Goal: Task Accomplishment & Management: Complete application form

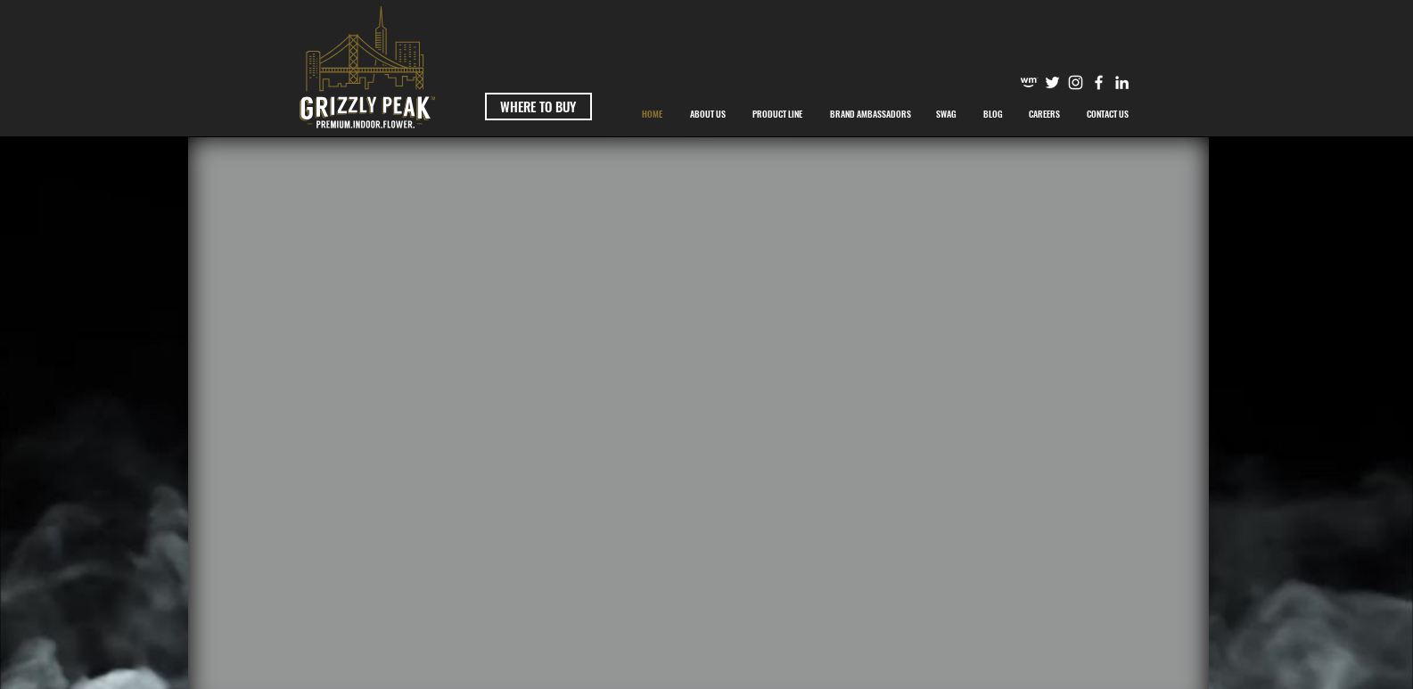
click at [1074, 92] on link "CONTACT US" at bounding box center [1109, 114] width 70 height 45
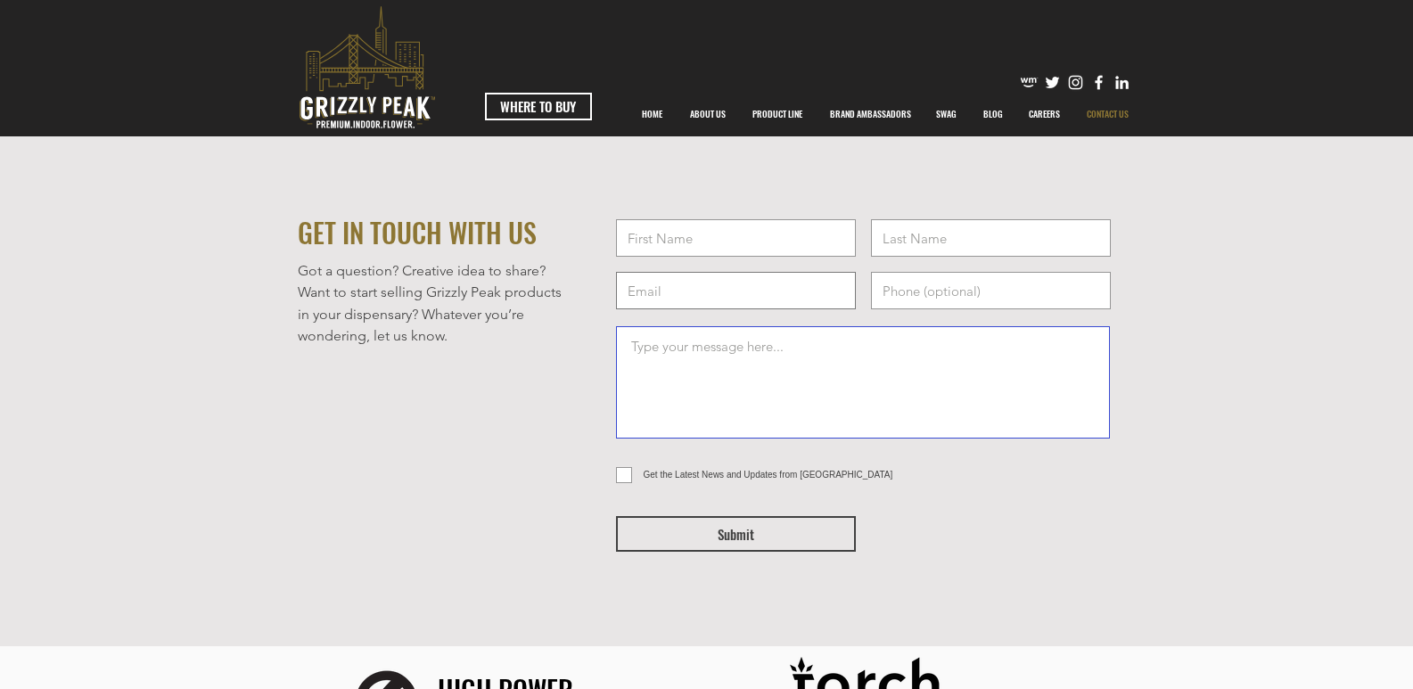
drag, startPoint x: 794, startPoint y: 379, endPoint x: 745, endPoint y: 304, distance: 90.0
click at [794, 377] on textarea at bounding box center [863, 382] width 494 height 112
paste textarea "Do you need an upgrade to your facility cleaning services? Thank you for all yo…"
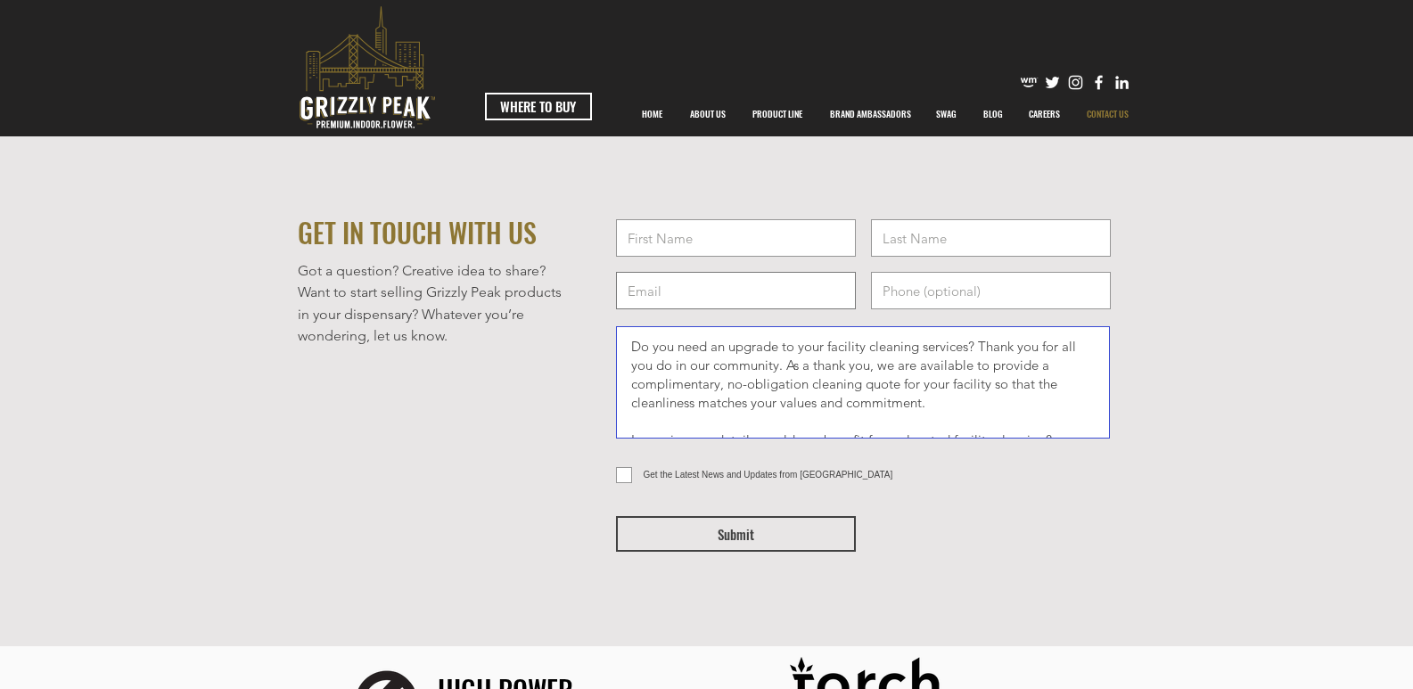
type textarea "Do you need an upgrade to your facility cleaning services? Thank you for all yo…"
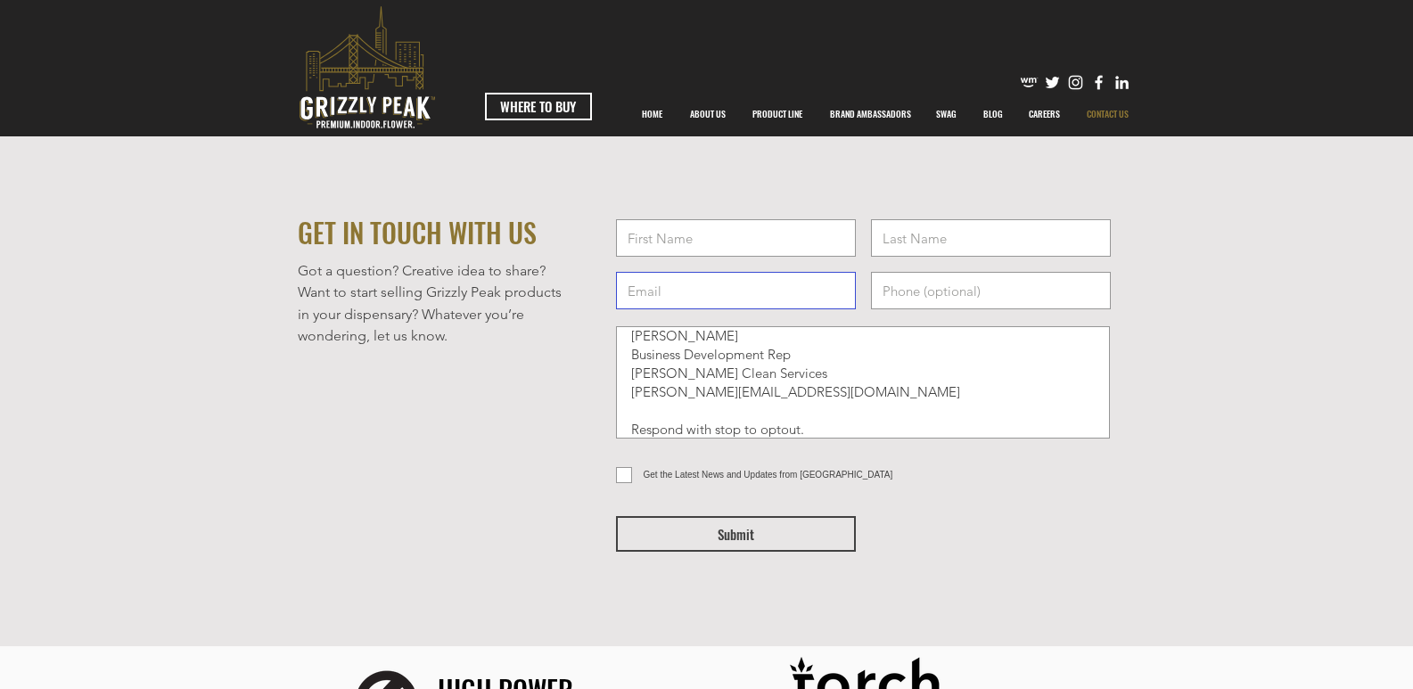
click at [722, 277] on input "email" at bounding box center [736, 290] width 240 height 37
type input "[PERSON_NAME][EMAIL_ADDRESS][DOMAIN_NAME]"
type input "[PERSON_NAME]"
type input "9252906580"
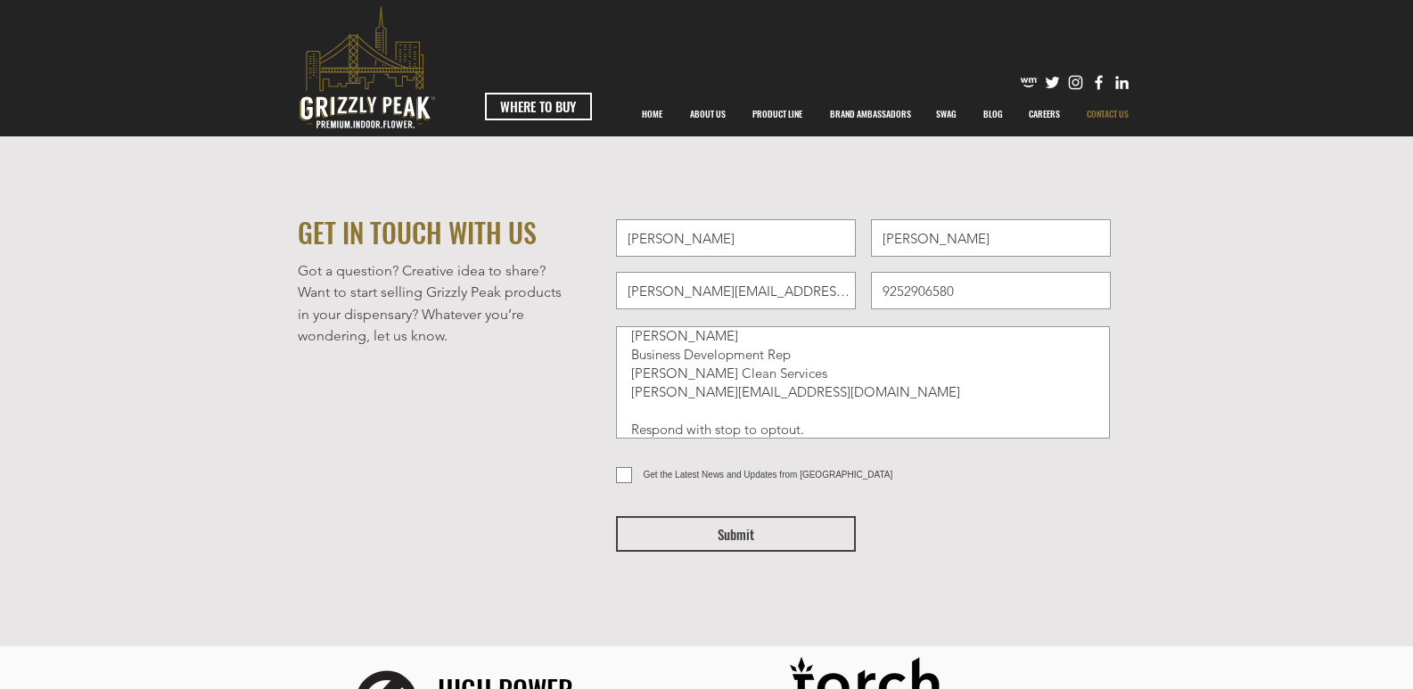
click at [625, 476] on input "Get the Latest News and Updates from [GEOGRAPHIC_DATA]" at bounding box center [622, 476] width 12 height 12
checkbox input "true"
click at [704, 555] on form "[PERSON_NAME] [PERSON_NAME][EMAIL_ADDRESS][DOMAIN_NAME] 9252906580 Do you need …" at bounding box center [865, 413] width 520 height 399
click at [719, 542] on span "Submit" at bounding box center [736, 534] width 37 height 19
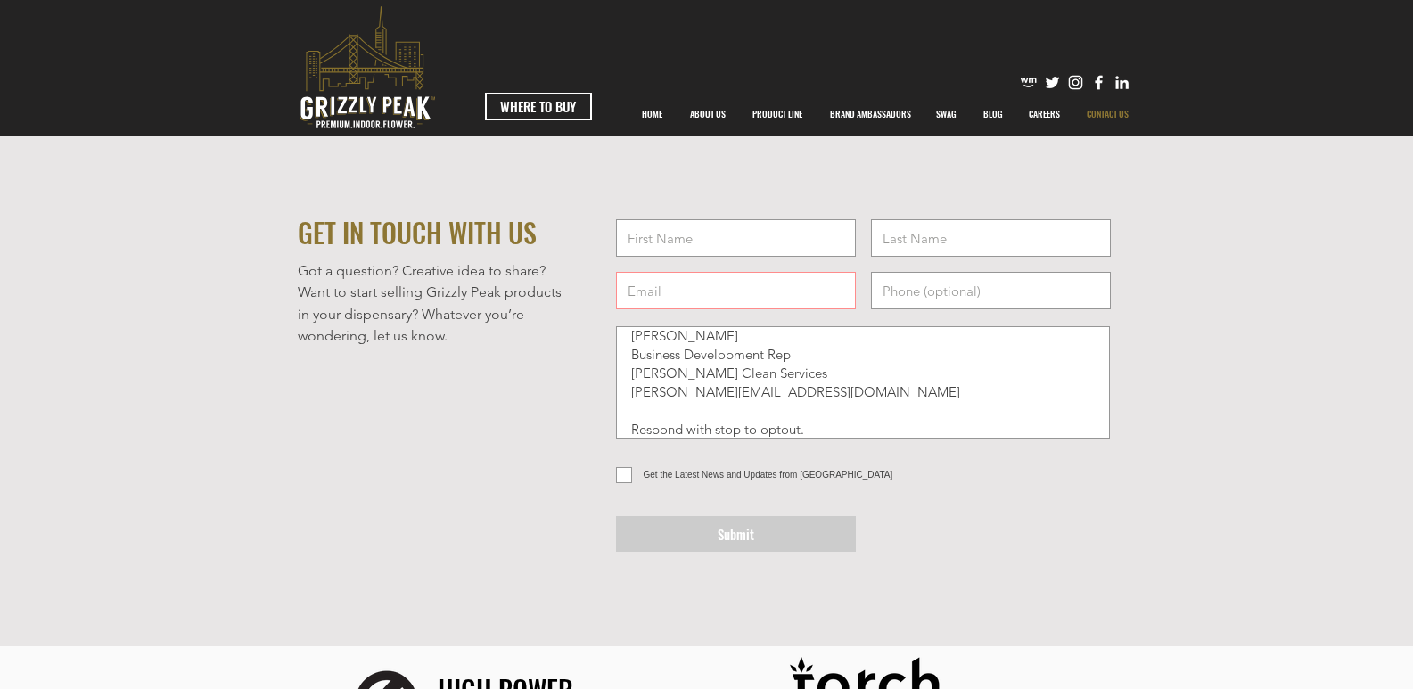
checkbox input "false"
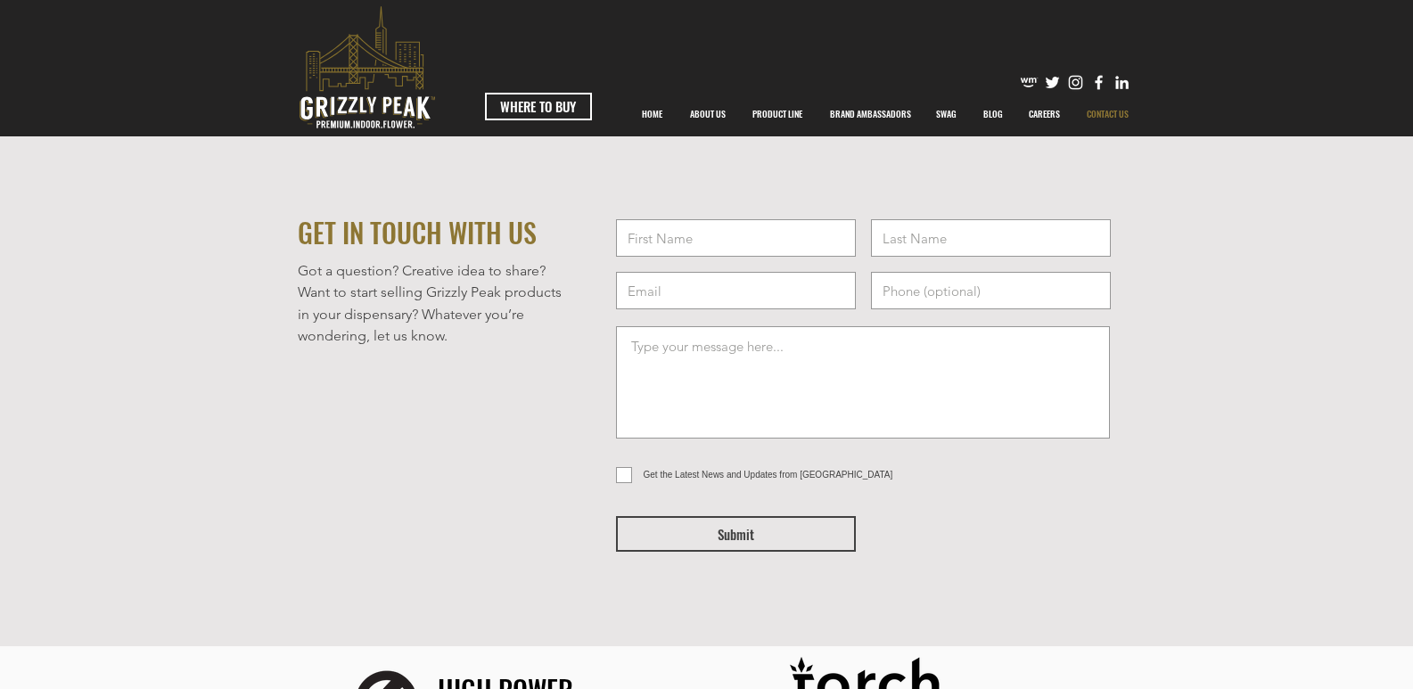
scroll to position [0, 0]
